Goal: Task Accomplishment & Management: Use online tool/utility

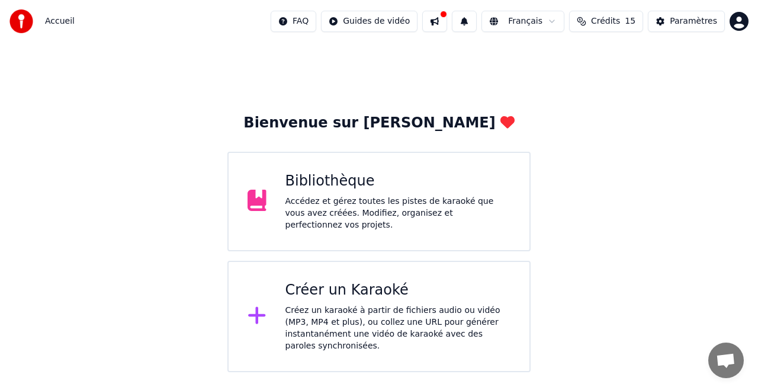
click at [402, 287] on div "Créer un Karaoké" at bounding box center [398, 290] width 226 height 19
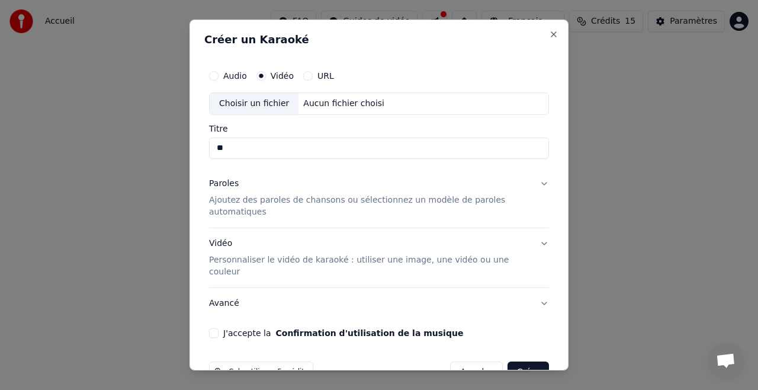
type input "*"
click at [236, 72] on label "Audio" at bounding box center [235, 76] width 24 height 8
click at [218, 72] on button "Audio" at bounding box center [213, 75] width 9 height 9
click at [270, 101] on div "Choisir un fichier" at bounding box center [254, 103] width 89 height 21
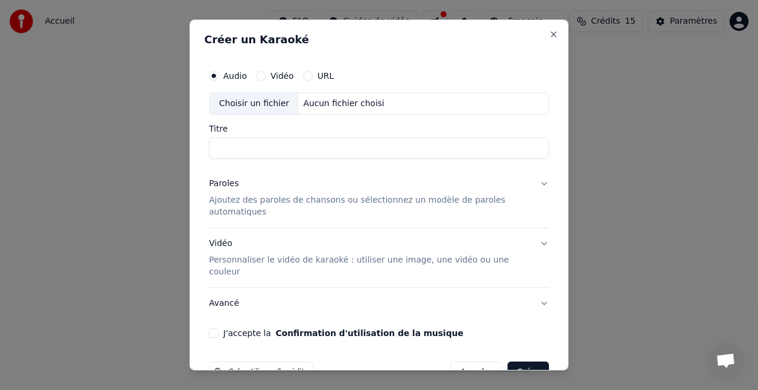
click at [303, 73] on button "URL" at bounding box center [307, 75] width 9 height 9
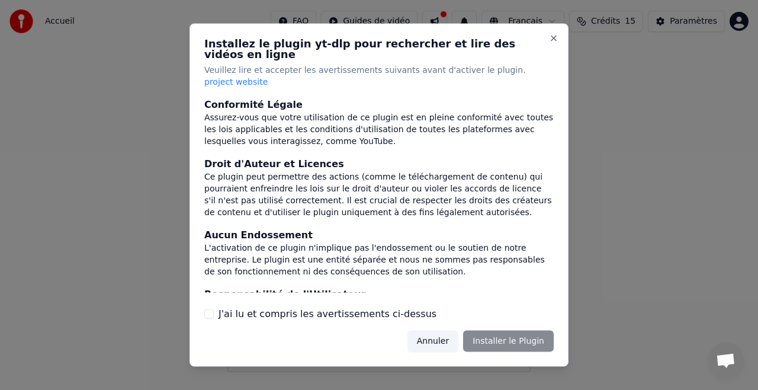
click at [445, 332] on button "Annuler" at bounding box center [432, 340] width 51 height 21
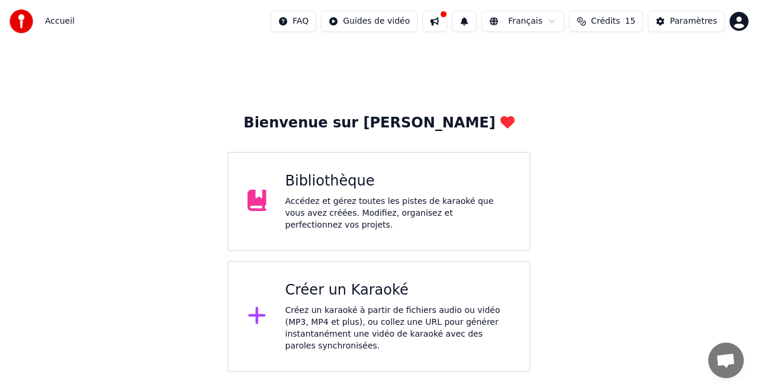
click at [343, 281] on div "Créer un Karaoké" at bounding box center [398, 290] width 226 height 19
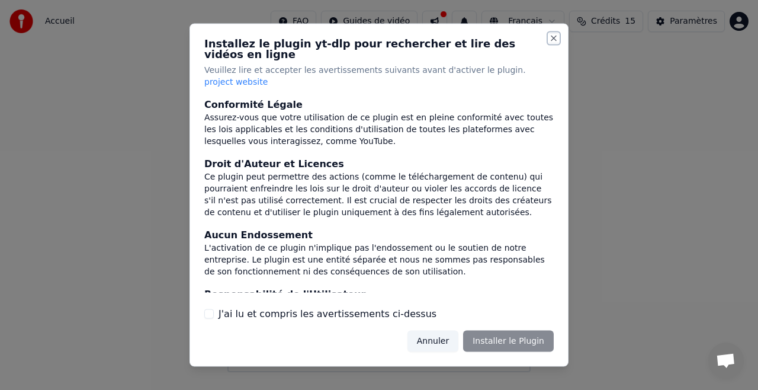
click at [553, 43] on button "Close" at bounding box center [553, 38] width 9 height 9
click at [450, 333] on button "Annuler" at bounding box center [432, 340] width 51 height 21
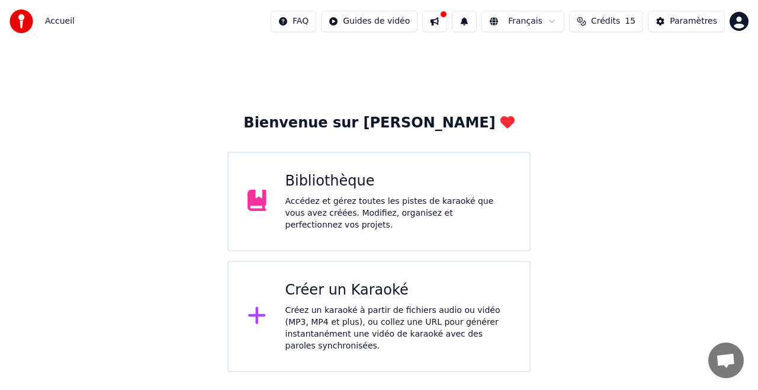
click at [337, 304] on div "Créez un karaoké à partir de fichiers audio ou vidéo (MP3, MP4 et plus), ou col…" at bounding box center [398, 327] width 226 height 47
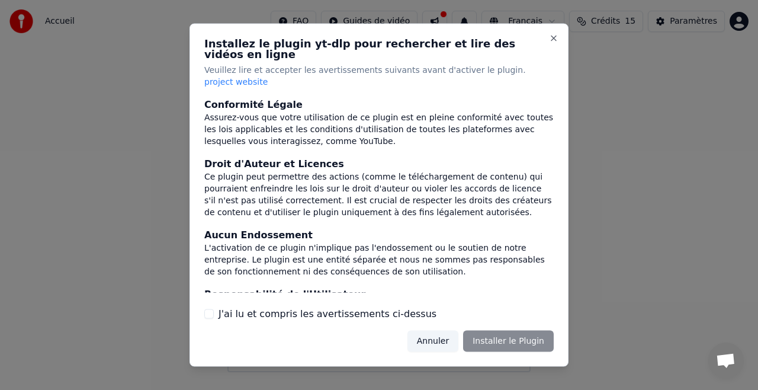
click at [377, 171] on div "Ce plugin peut permettre des actions (comme le téléchargement de contenu) qui p…" at bounding box center [378, 194] width 349 height 47
click at [120, 94] on div at bounding box center [379, 195] width 758 height 390
click at [91, 59] on div at bounding box center [379, 195] width 758 height 390
click at [553, 43] on button "Close" at bounding box center [553, 38] width 9 height 9
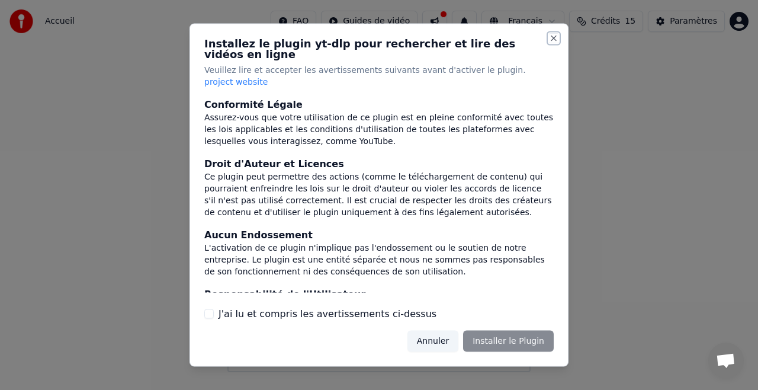
click at [553, 43] on button "Close" at bounding box center [553, 38] width 9 height 9
click at [636, 173] on div at bounding box center [379, 195] width 758 height 390
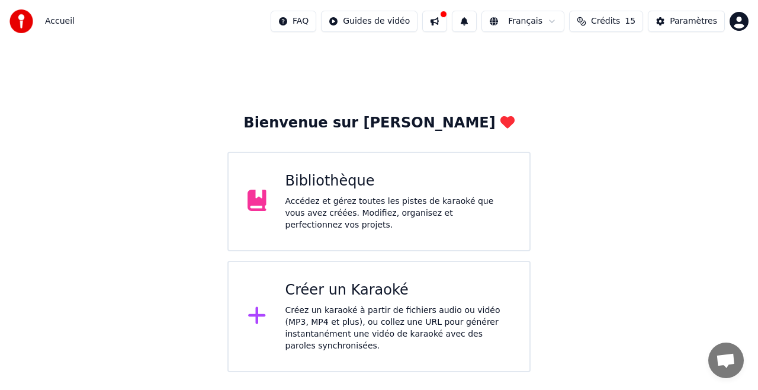
click at [361, 203] on div "Accédez et gérez toutes les pistes de karaoké que vous avez créées. Modifiez, o…" at bounding box center [398, 213] width 226 height 36
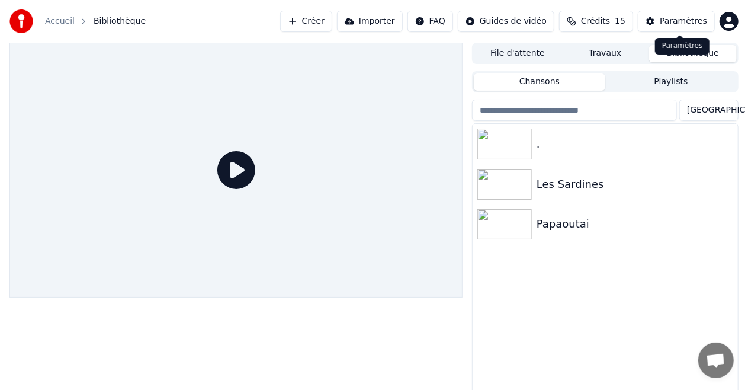
click at [679, 25] on div "Paramètres" at bounding box center [683, 21] width 47 height 12
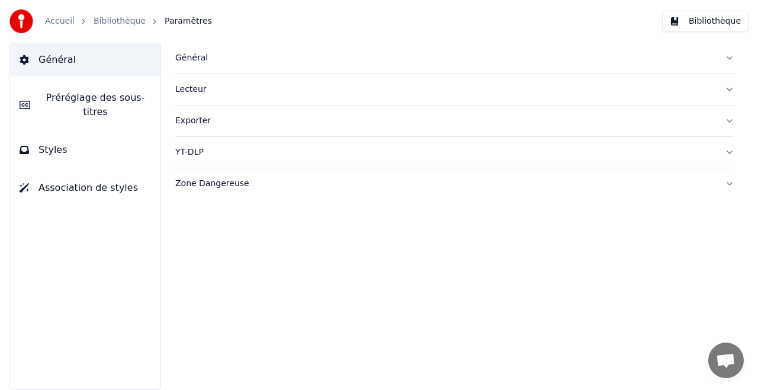
click at [55, 21] on link "Accueil" at bounding box center [60, 21] width 30 height 12
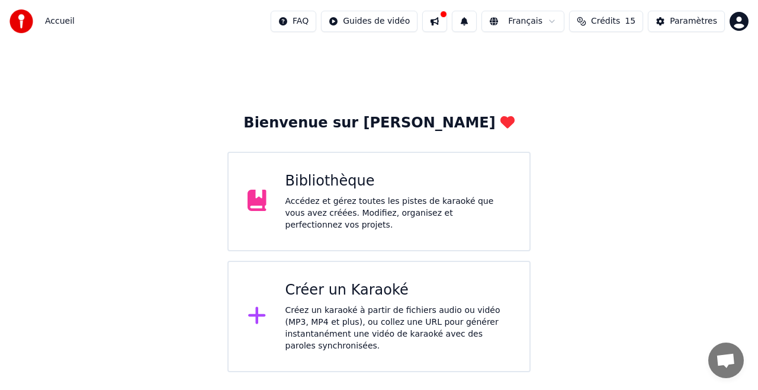
click at [321, 316] on div "Créez un karaoké à partir de fichiers audio ou vidéo (MP3, MP4 et plus), ou col…" at bounding box center [398, 327] width 226 height 47
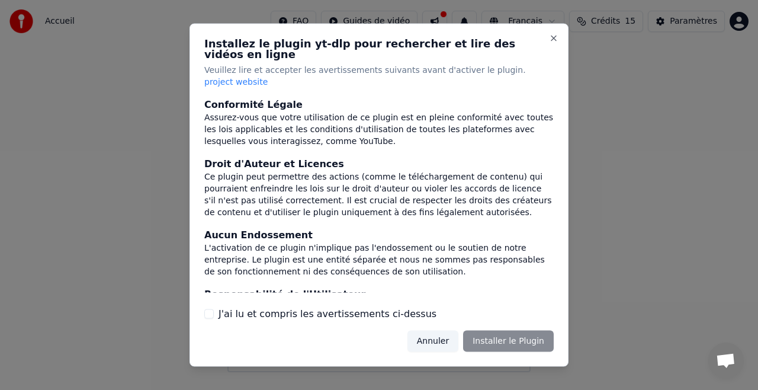
scroll to position [139, 0]
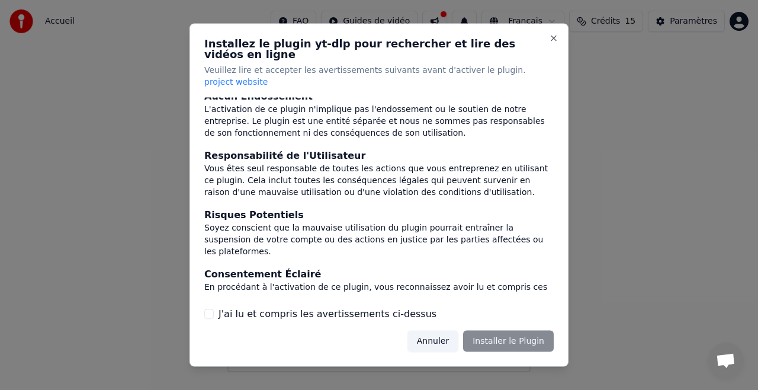
click at [366, 306] on label "J'ai lu et compris les avertissements ci-dessus" at bounding box center [327, 313] width 218 height 14
click at [214, 308] on button "J'ai lu et compris les avertissements ci-dessus" at bounding box center [208, 312] width 9 height 9
click at [447, 330] on button "Annuler" at bounding box center [432, 340] width 51 height 21
click at [447, 328] on div "Créez un karaoké à partir de fichiers audio ou vidéo (MP3, MP4 et plus), ou col…" at bounding box center [398, 327] width 226 height 47
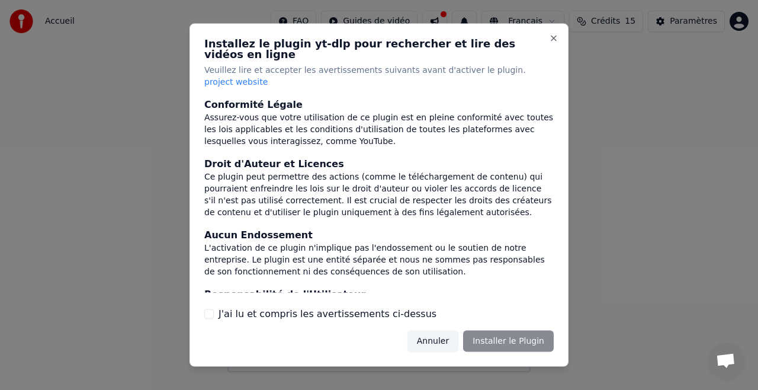
click at [447, 330] on button "Annuler" at bounding box center [432, 340] width 51 height 21
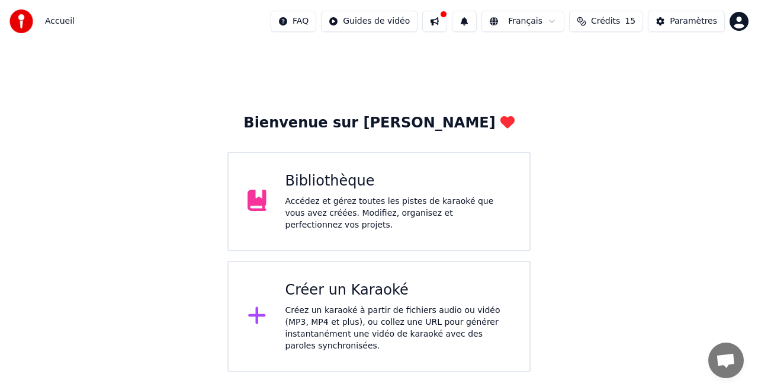
click at [308, 304] on div "Créez un karaoké à partir de fichiers audio ou vidéo (MP3, MP4 et plus), ou col…" at bounding box center [398, 327] width 226 height 47
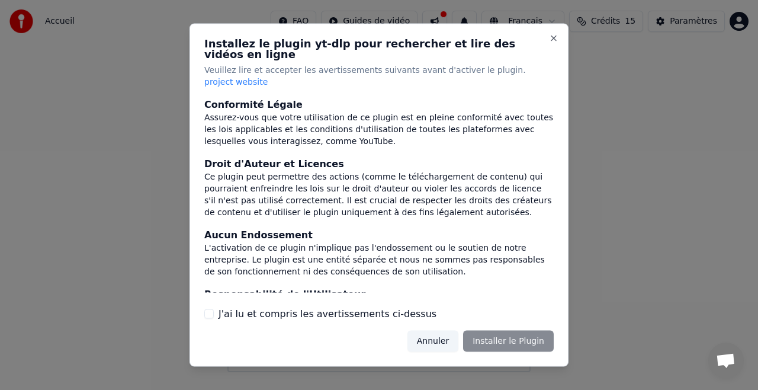
click at [486, 330] on div "Annuler Installer le Plugin" at bounding box center [480, 340] width 146 height 21
click at [554, 43] on button "Close" at bounding box center [553, 38] width 9 height 9
click at [506, 333] on div "Annuler Installer le Plugin" at bounding box center [480, 340] width 146 height 21
click at [612, 207] on div at bounding box center [379, 195] width 758 height 390
click at [332, 307] on label "J'ai lu et compris les avertissements ci-dessus" at bounding box center [327, 313] width 218 height 14
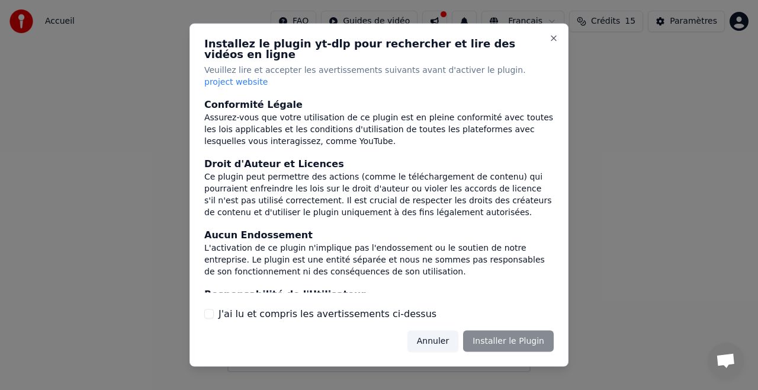
click at [214, 308] on button "J'ai lu et compris les avertissements ci-dessus" at bounding box center [208, 312] width 9 height 9
click at [501, 330] on button "Installer le Plugin" at bounding box center [508, 340] width 91 height 21
click at [681, 174] on div at bounding box center [379, 195] width 758 height 390
click at [737, 25] on div at bounding box center [379, 195] width 758 height 390
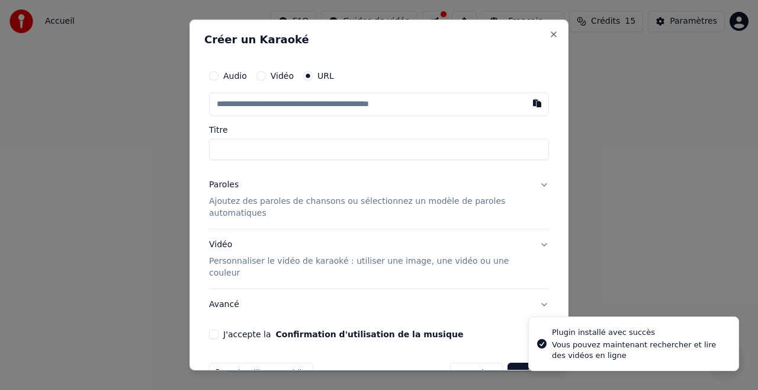
click at [276, 105] on input "text" at bounding box center [379, 104] width 340 height 24
type input "**********"
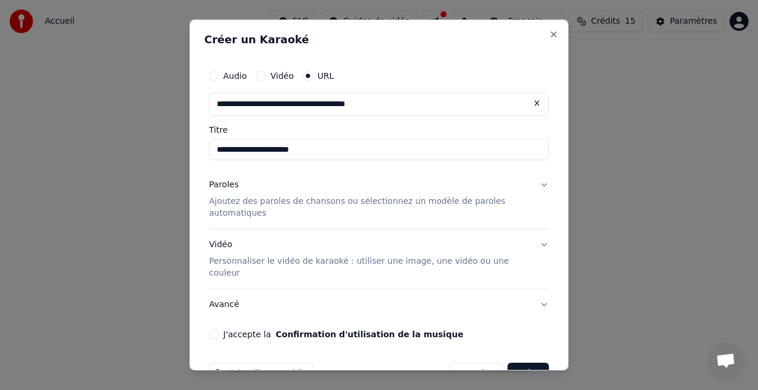
drag, startPoint x: 336, startPoint y: 133, endPoint x: 336, endPoint y: 140, distance: 7.7
click at [336, 140] on input "**********" at bounding box center [379, 149] width 340 height 21
drag, startPoint x: 337, startPoint y: 148, endPoint x: 0, endPoint y: 179, distance: 338.3
click at [0, 179] on body "**********" at bounding box center [379, 186] width 758 height 372
type input "*"
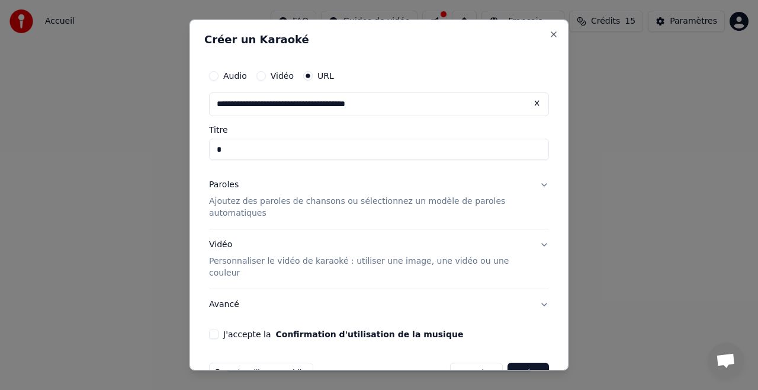
click at [229, 207] on p "Ajoutez des paroles de chansons ou sélectionnez un modèle de paroles automatiqu…" at bounding box center [369, 207] width 321 height 24
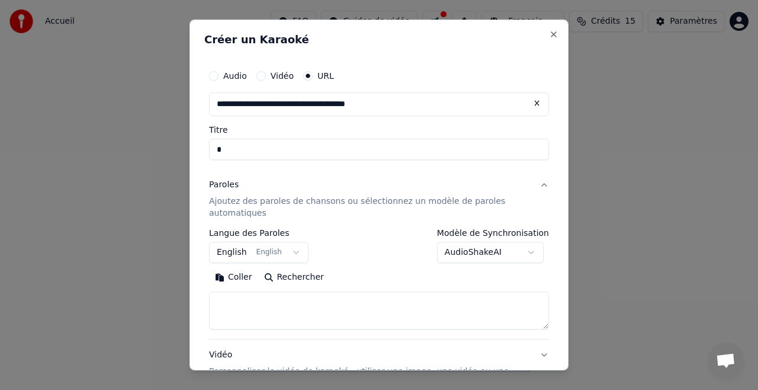
click at [273, 256] on button "English English" at bounding box center [258, 252] width 99 height 21
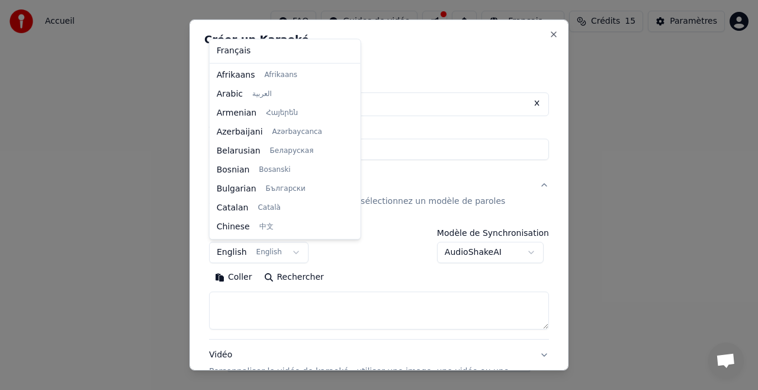
scroll to position [95, 0]
select select "**"
